Goal: Submit feedback/report problem

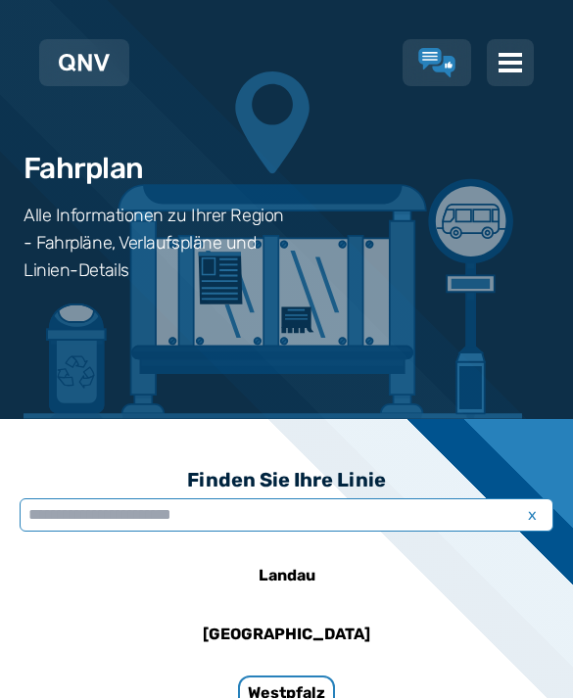
click at [84, 531] on input "text" at bounding box center [287, 515] width 534 height 33
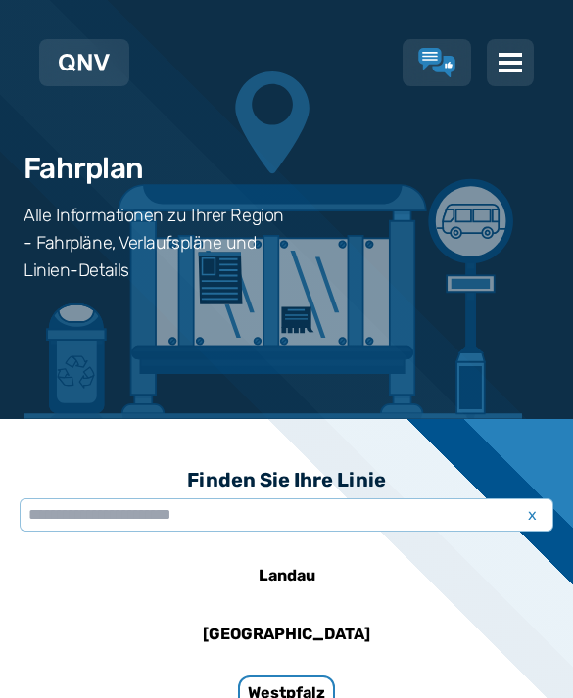
click at [502, 72] on img at bounding box center [510, 62] width 25 height 25
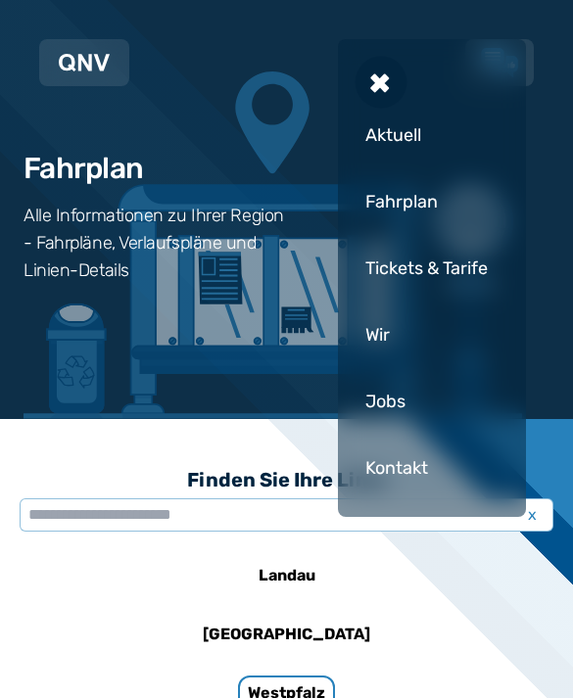
click at [414, 201] on div "Fahrplan" at bounding box center [431, 201] width 149 height 59
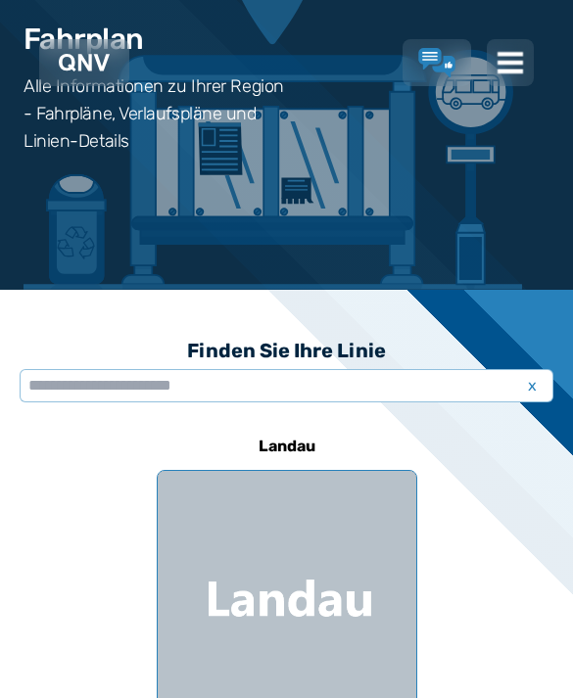
scroll to position [44, 0]
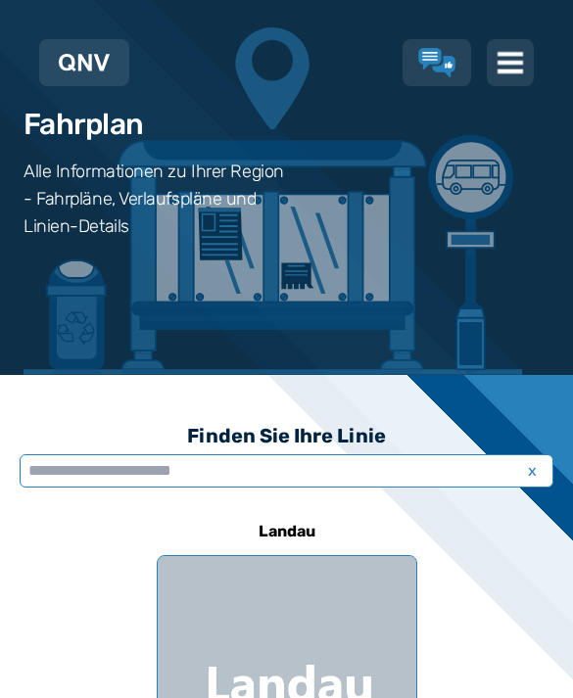
click at [373, 457] on input "text" at bounding box center [287, 470] width 534 height 33
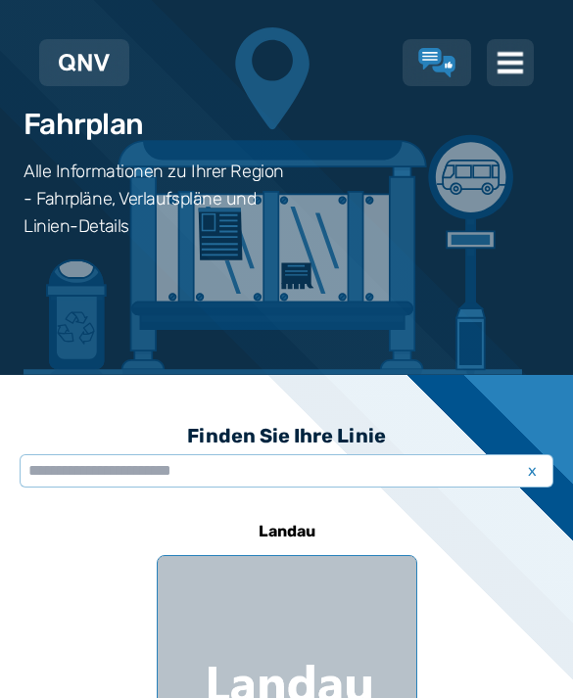
click at [74, 69] on img at bounding box center [84, 63] width 51 height 18
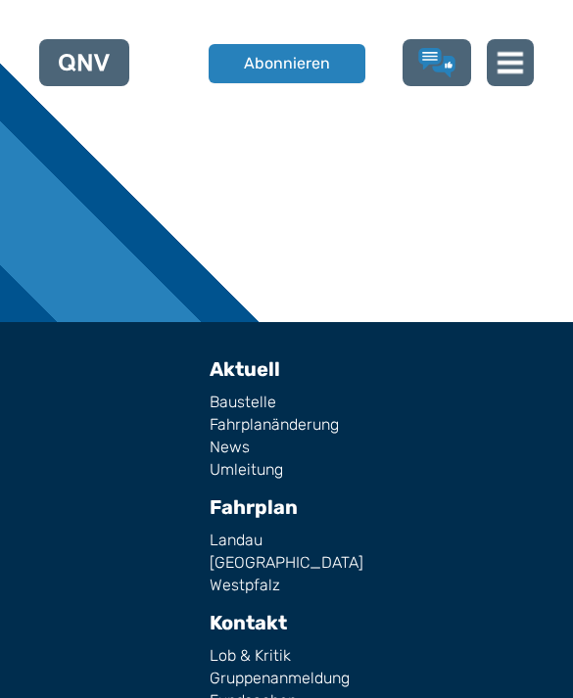
scroll to position [2573, 0]
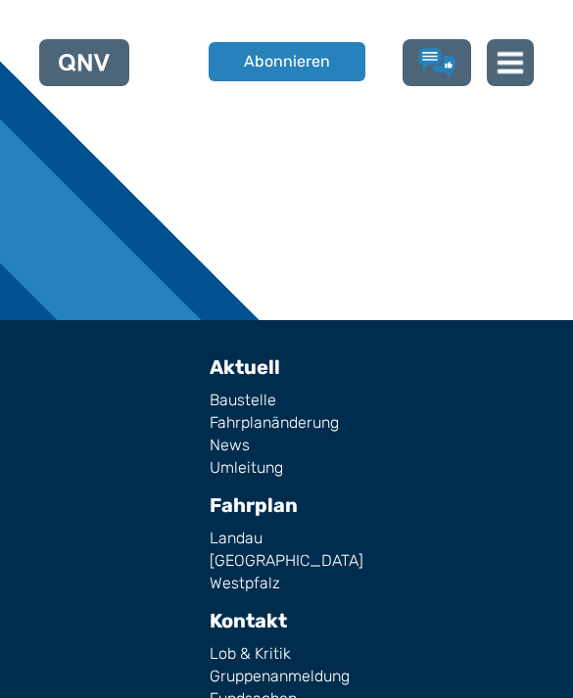
click at [266, 494] on link "Fahrplan" at bounding box center [254, 506] width 88 height 24
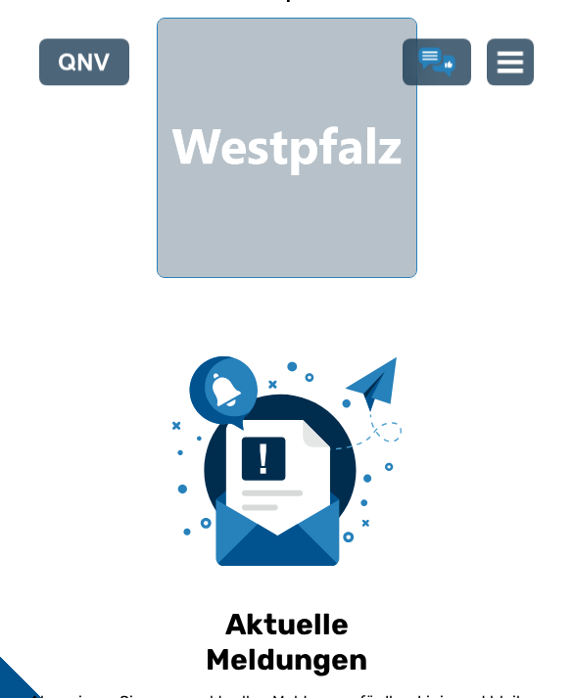
scroll to position [1211, 0]
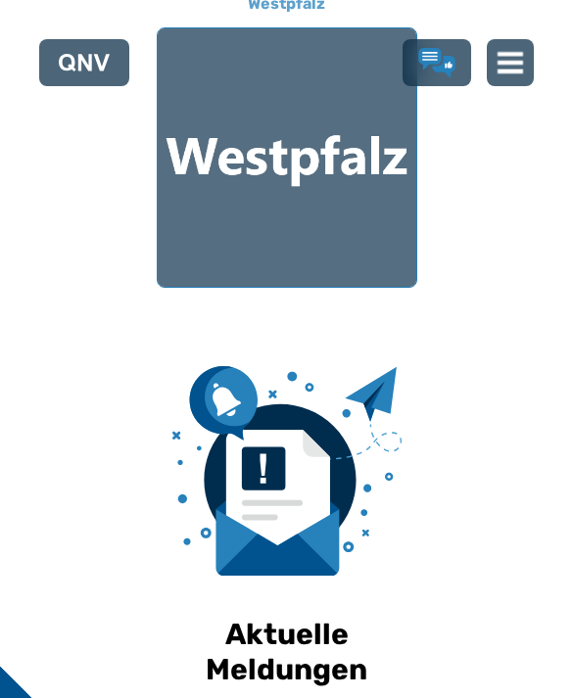
click at [276, 169] on div at bounding box center [287, 157] width 259 height 259
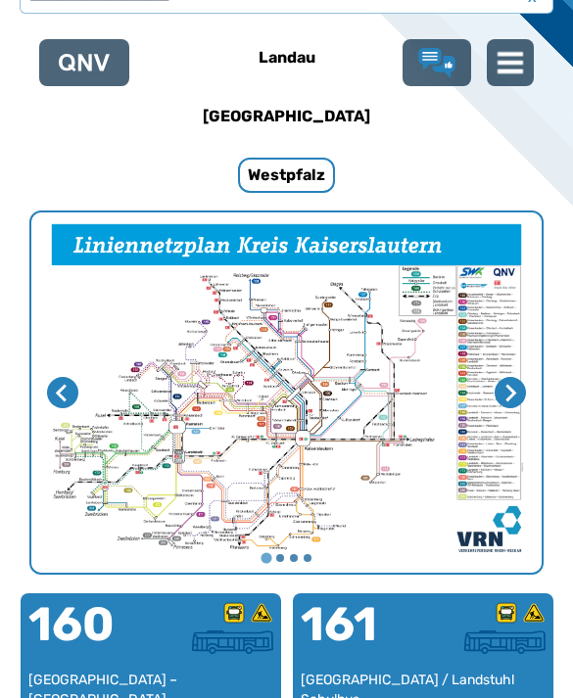
scroll to position [582, 0]
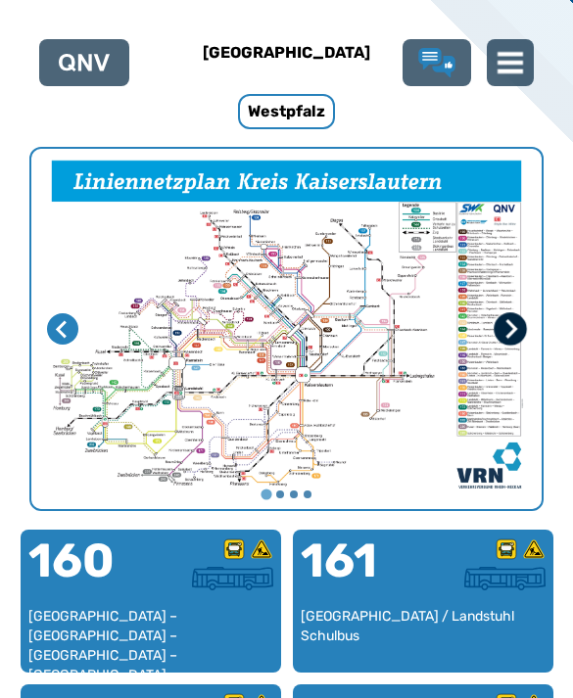
click at [508, 335] on icon "Nächste Seite" at bounding box center [512, 329] width 12 height 19
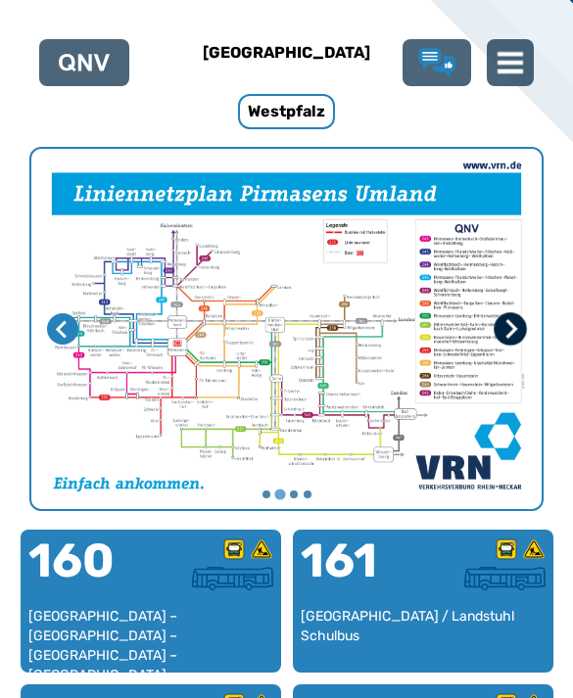
click at [505, 332] on icon "Nächste Seite" at bounding box center [510, 329] width 20 height 20
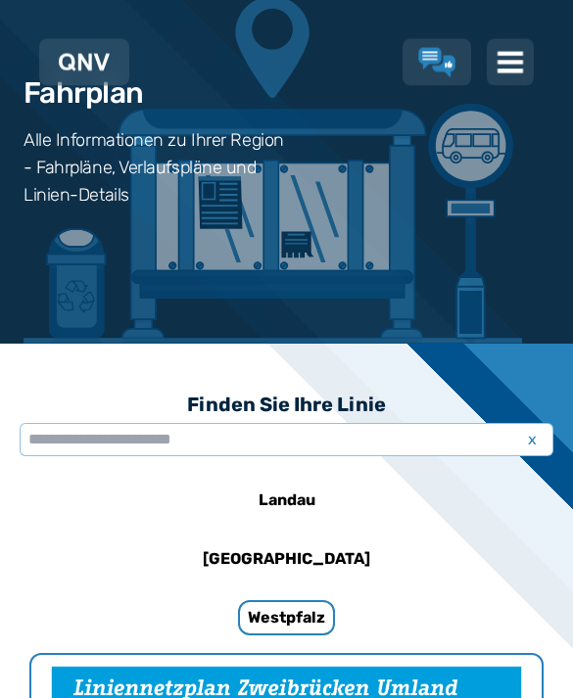
scroll to position [0, 0]
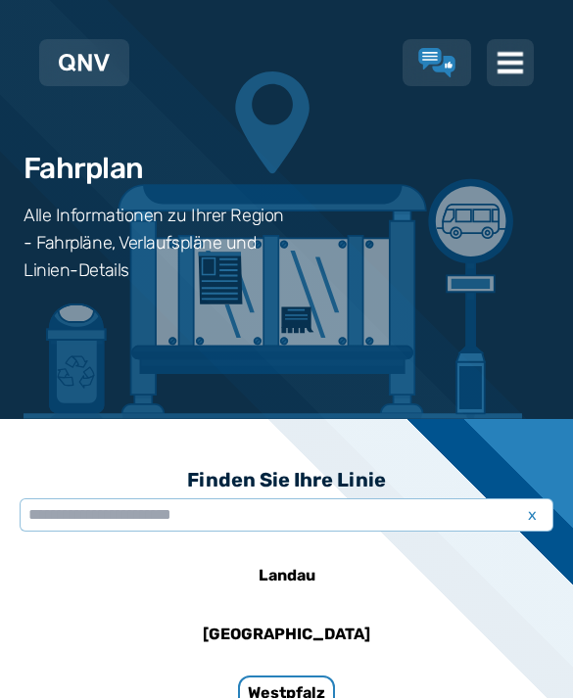
click at [504, 55] on img at bounding box center [510, 62] width 25 height 25
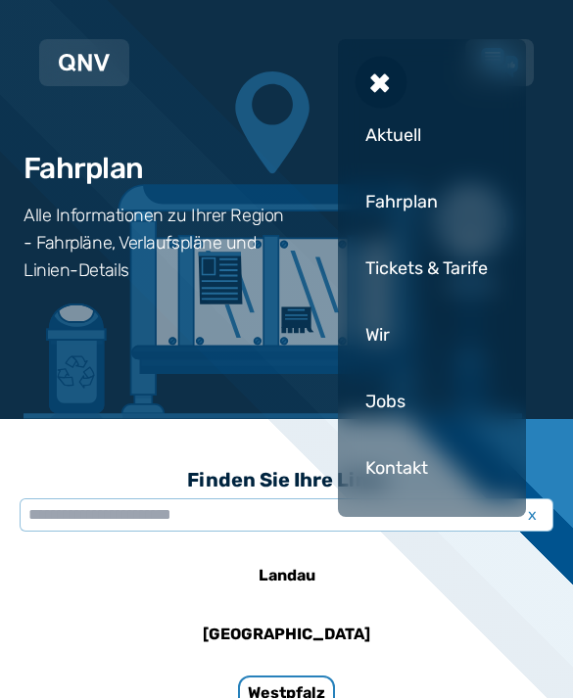
click at [398, 466] on div "Kontakt" at bounding box center [431, 468] width 149 height 59
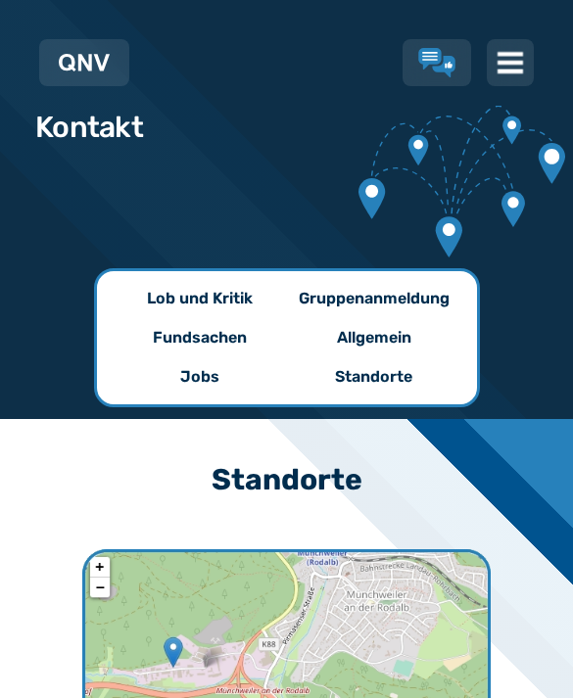
click at [165, 300] on p "Lob und Kritik" at bounding box center [200, 299] width 106 height 24
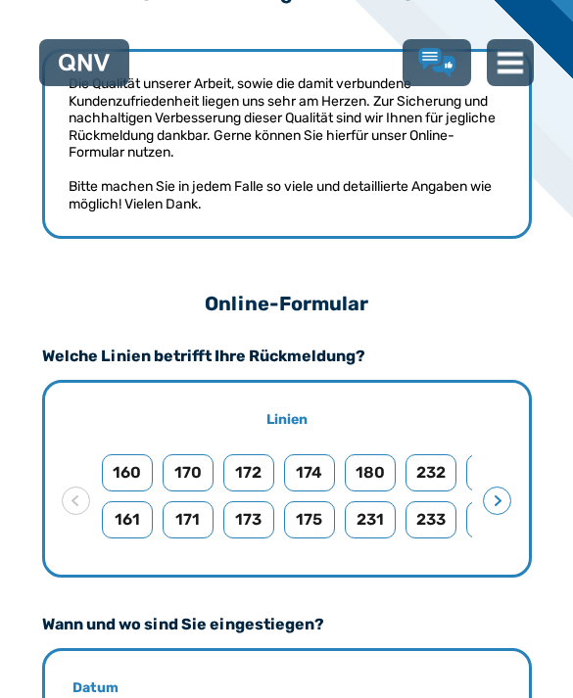
scroll to position [504, 0]
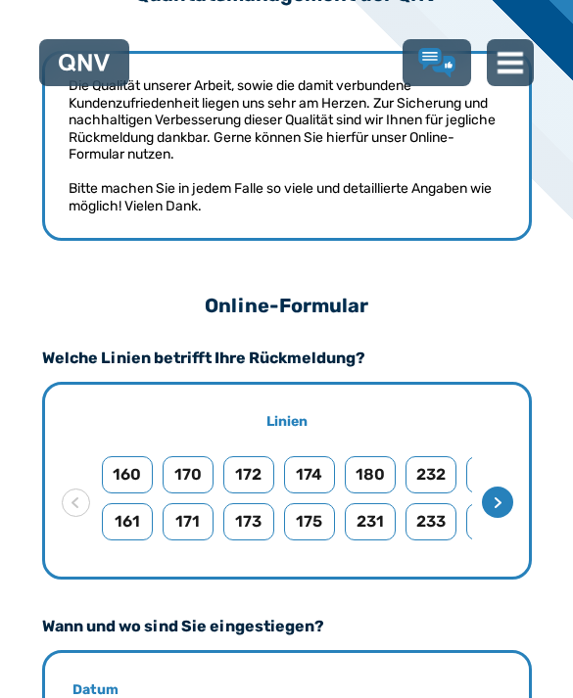
click at [501, 506] on circle "Seite vor" at bounding box center [497, 502] width 27 height 27
click at [503, 502] on circle "Seite vor" at bounding box center [497, 502] width 27 height 27
click at [507, 501] on circle "Seite vor" at bounding box center [497, 502] width 27 height 27
click at [509, 74] on img at bounding box center [510, 62] width 25 height 25
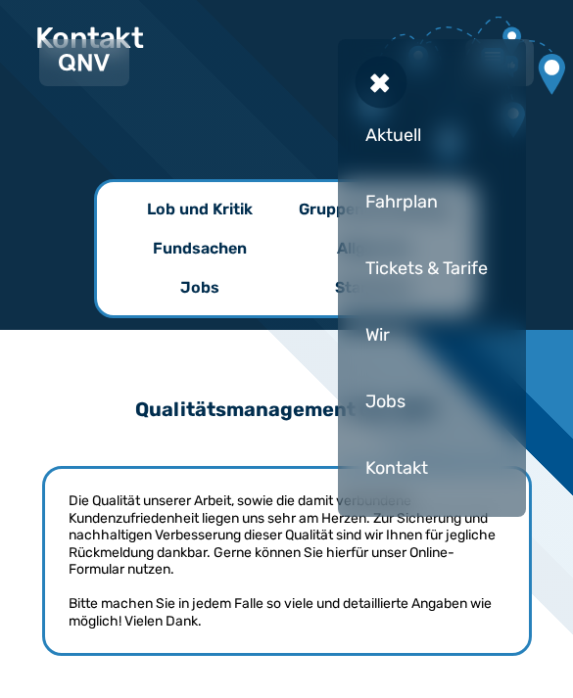
scroll to position [0, 0]
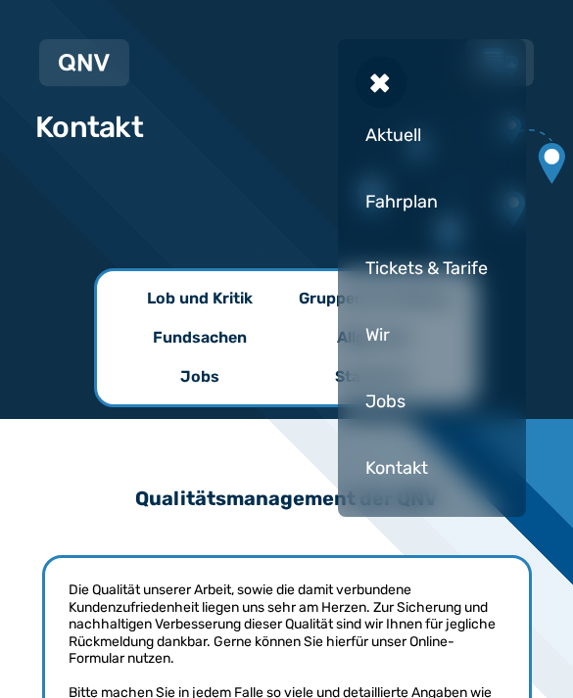
click at [379, 89] on div "+" at bounding box center [381, 82] width 73 height 73
